Goal: Information Seeking & Learning: Learn about a topic

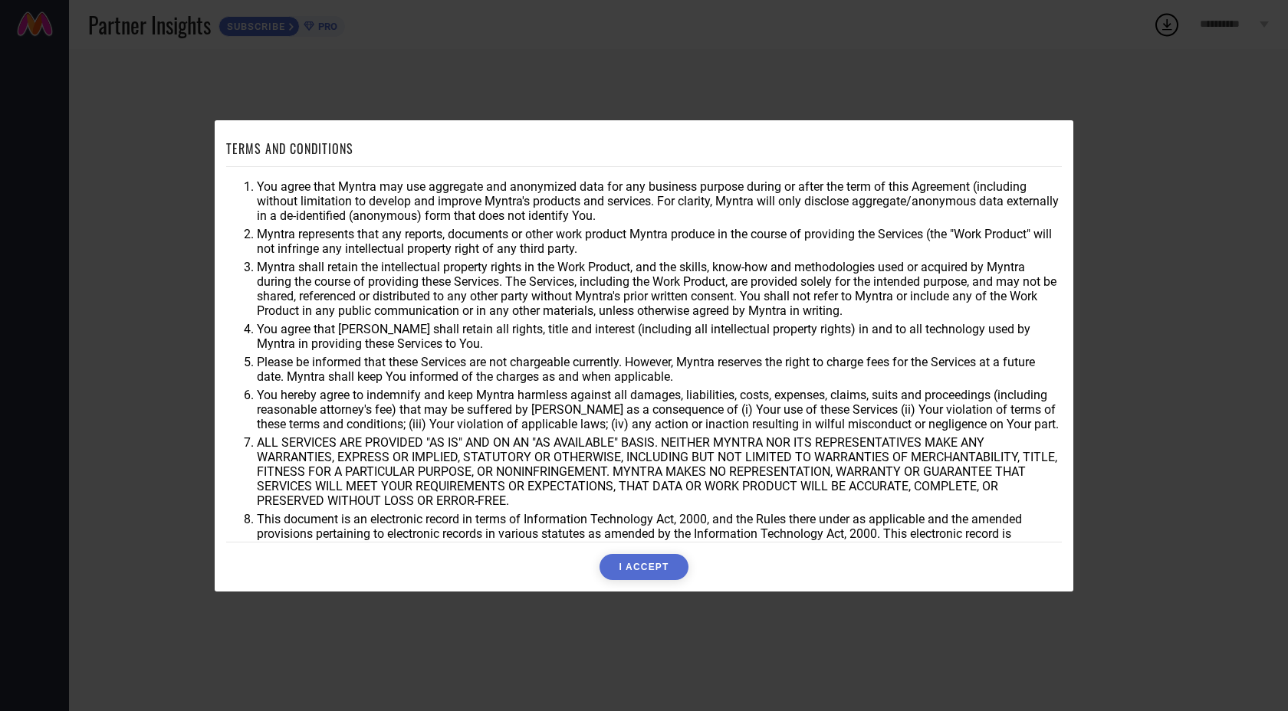
click at [644, 564] on button "I ACCEPT" at bounding box center [643, 567] width 88 height 26
click at [641, 563] on div "Accepting..." at bounding box center [644, 567] width 836 height 26
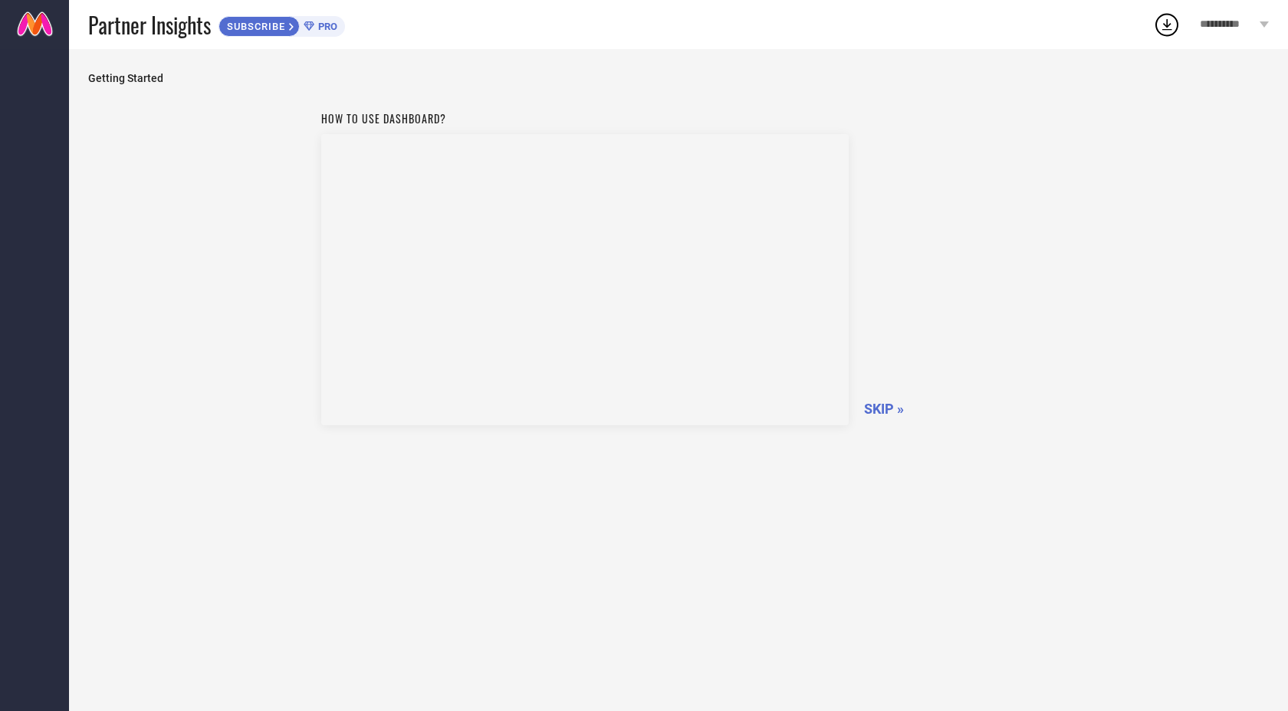
click at [25, 34] on link at bounding box center [34, 24] width 69 height 49
